Goal: Information Seeking & Learning: Learn about a topic

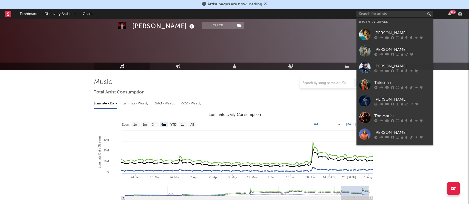
select select "6m"
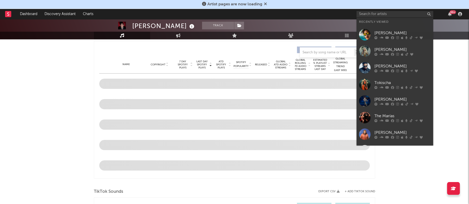
click at [379, 13] on input "text" at bounding box center [394, 14] width 77 height 6
click at [364, 67] on div at bounding box center [364, 67] width 11 height 11
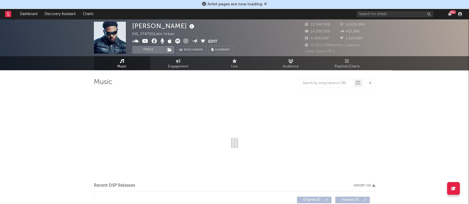
select select "6m"
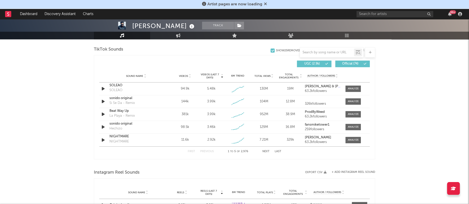
scroll to position [307, 0]
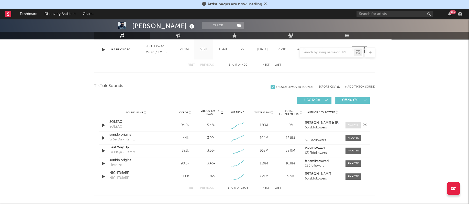
click at [358, 123] on div at bounding box center [353, 125] width 11 height 4
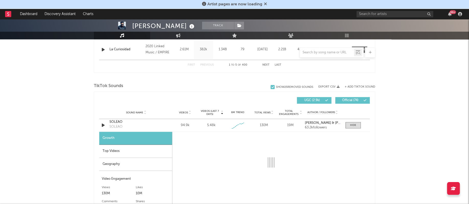
select select "1w"
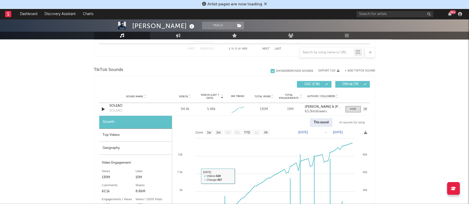
scroll to position [315, 0]
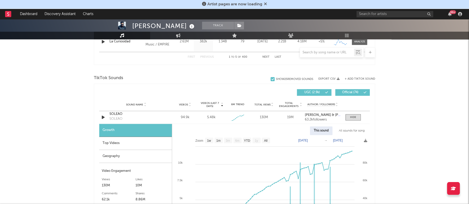
click at [347, 127] on div "All sounds for song" at bounding box center [351, 130] width 33 height 9
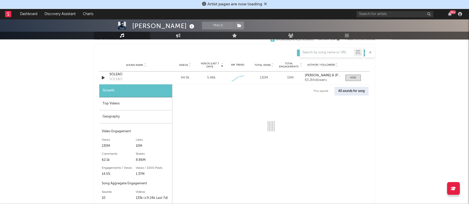
select select "1w"
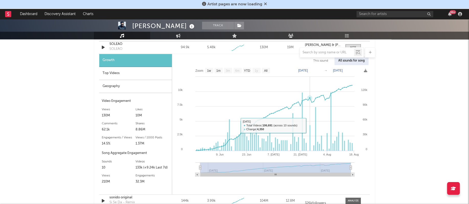
scroll to position [386, 0]
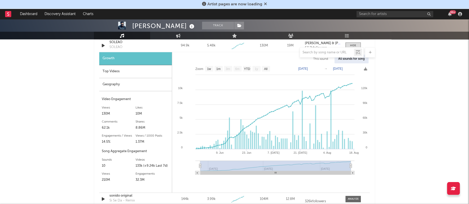
click at [111, 72] on div "Top Videos" at bounding box center [135, 71] width 73 height 13
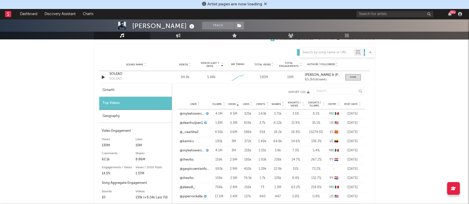
scroll to position [354, 0]
click at [140, 76] on div "SOLEAO" at bounding box center [135, 74] width 53 height 5
click at [118, 91] on div "Growth" at bounding box center [135, 90] width 73 height 13
select select "1w"
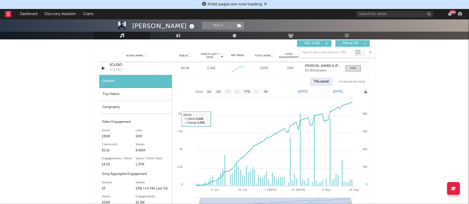
scroll to position [376, 0]
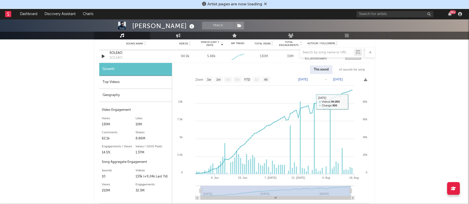
click at [349, 68] on div "All sounds for song" at bounding box center [351, 69] width 33 height 9
select select "1w"
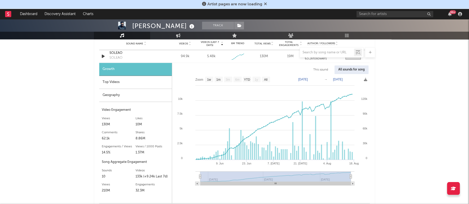
click at [349, 68] on div "All sounds for song" at bounding box center [351, 69] width 34 height 9
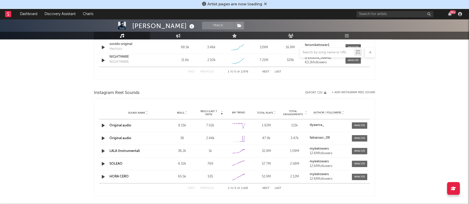
scroll to position [576, 0]
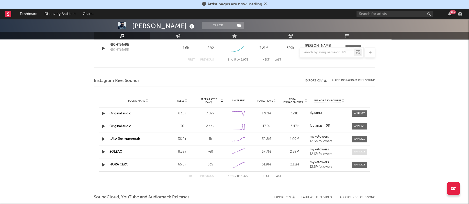
click at [362, 149] on span at bounding box center [359, 152] width 15 height 6
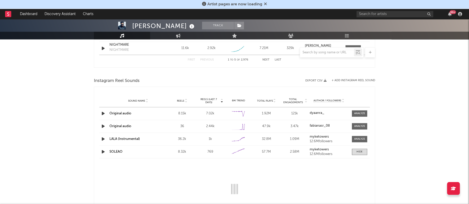
select select "1w"
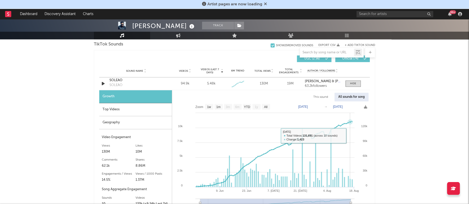
scroll to position [349, 0]
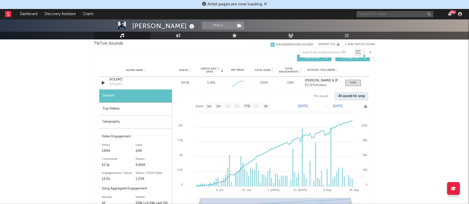
click at [382, 15] on input "text" at bounding box center [394, 14] width 77 height 6
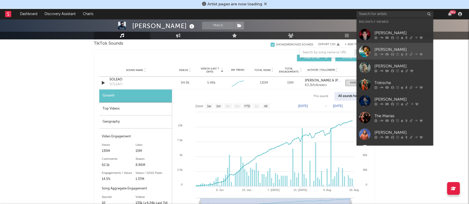
click at [366, 49] on div at bounding box center [364, 50] width 11 height 11
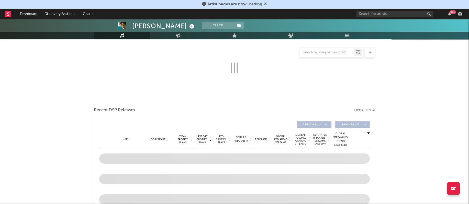
select select "6m"
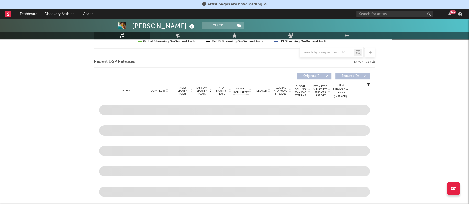
scroll to position [212, 0]
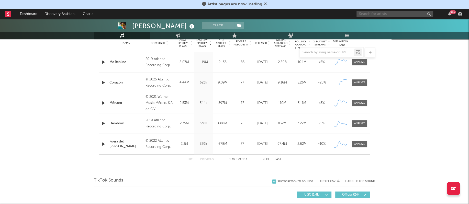
click at [376, 12] on input "text" at bounding box center [394, 14] width 77 height 6
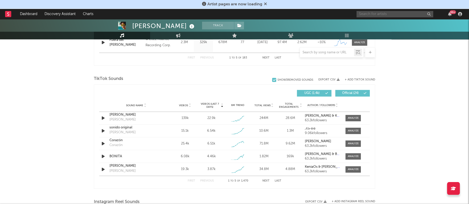
scroll to position [315, 0]
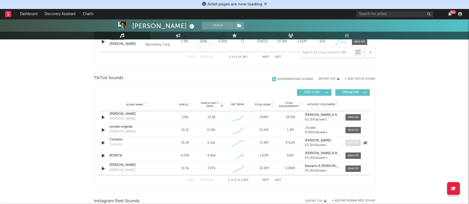
click at [350, 144] on div at bounding box center [353, 143] width 11 height 4
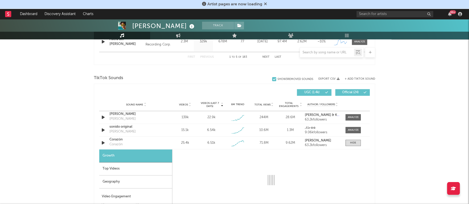
select select "1w"
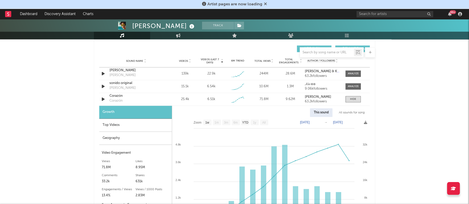
scroll to position [359, 0]
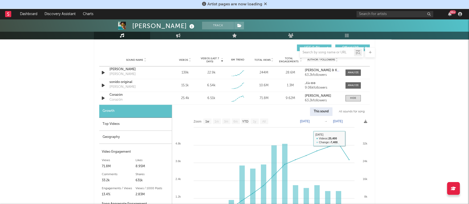
click at [346, 110] on div "All sounds for song" at bounding box center [351, 111] width 33 height 9
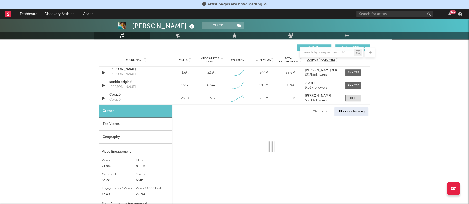
select select "1w"
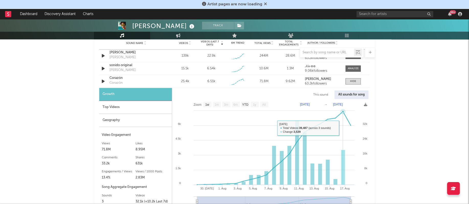
scroll to position [372, 0]
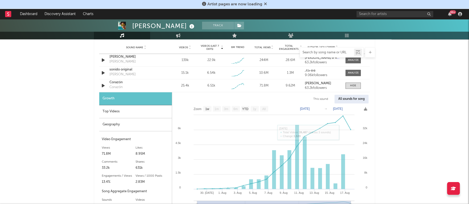
click at [316, 52] on input "text" at bounding box center [327, 53] width 54 height 4
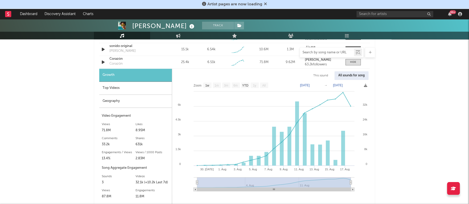
scroll to position [392, 0]
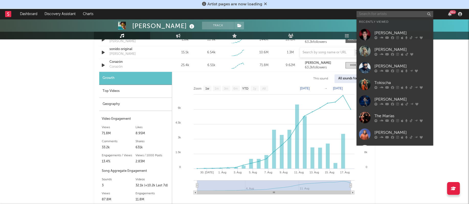
click at [384, 17] on input "text" at bounding box center [394, 14] width 77 height 6
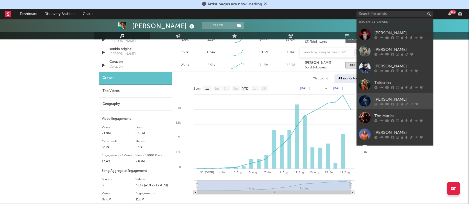
click at [364, 104] on div at bounding box center [364, 100] width 11 height 11
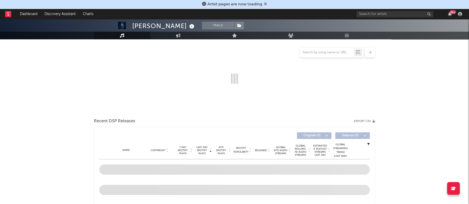
scroll to position [68, 0]
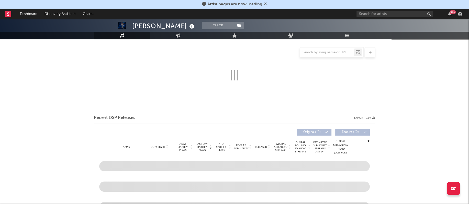
select select "6m"
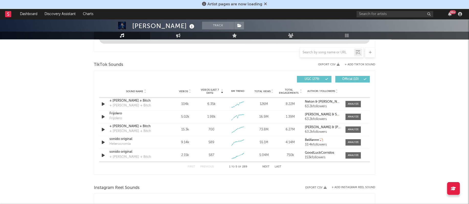
scroll to position [320, 0]
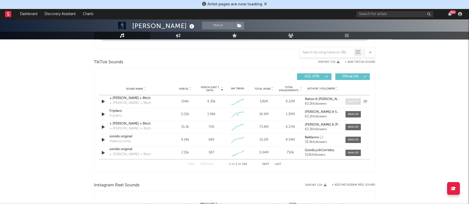
click at [351, 100] on div at bounding box center [353, 102] width 11 height 4
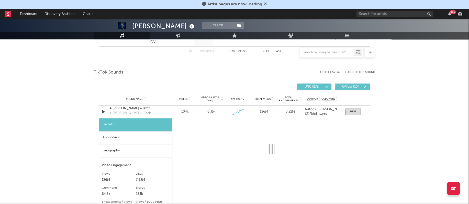
select select "1w"
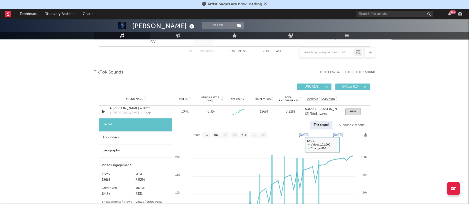
click at [349, 126] on div "All sounds for song" at bounding box center [351, 125] width 33 height 9
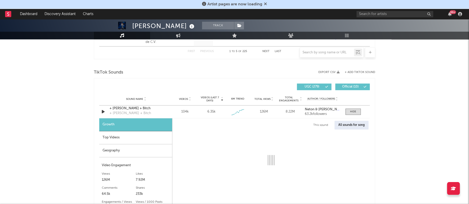
select select "1w"
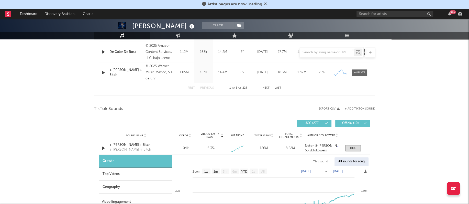
scroll to position [292, 0]
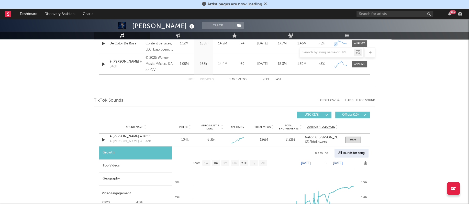
click at [326, 55] on div at bounding box center [327, 52] width 54 height 6
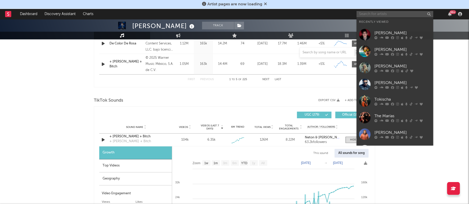
click at [369, 16] on input "text" at bounding box center [394, 14] width 77 height 6
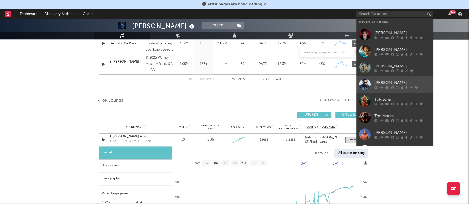
click at [364, 80] on div at bounding box center [364, 84] width 11 height 11
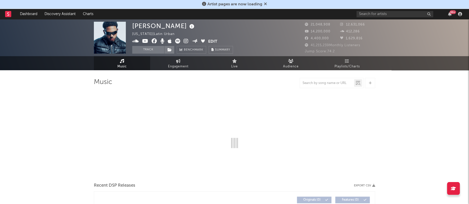
select select "6m"
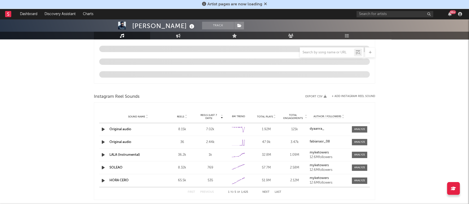
scroll to position [417, 0]
